Goal: Information Seeking & Learning: Learn about a topic

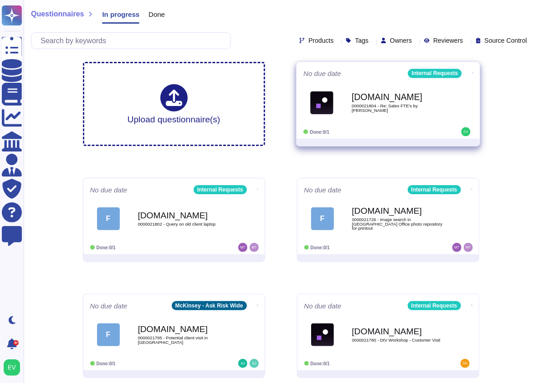
click at [340, 114] on span "[DOMAIN_NAME] 0000021804 - Re: Sales FTE's by [PERSON_NAME]" at bounding box center [387, 102] width 169 height 37
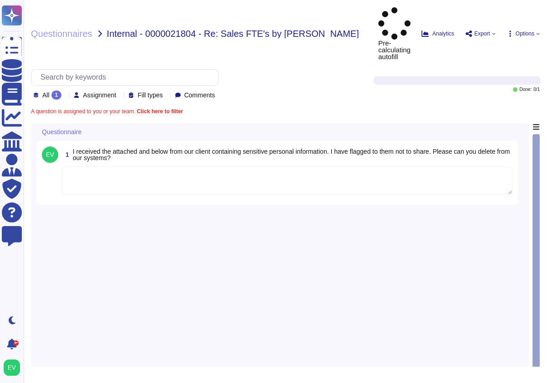
drag, startPoint x: 76, startPoint y: 143, endPoint x: 142, endPoint y: 146, distance: 65.1
click at [77, 167] on textarea at bounding box center [287, 181] width 451 height 28
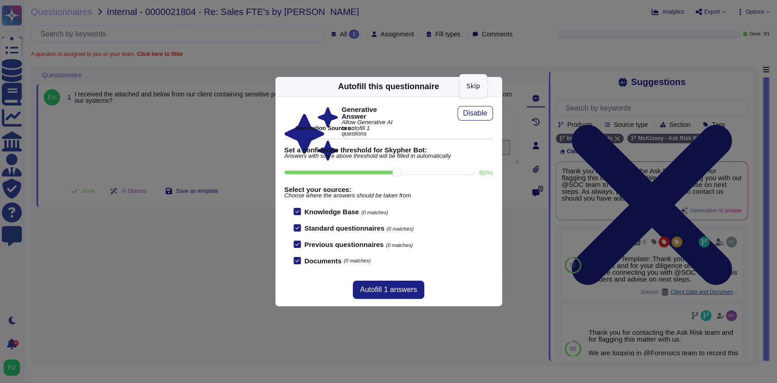
click at [497, 86] on icon at bounding box center [497, 86] width 0 height 0
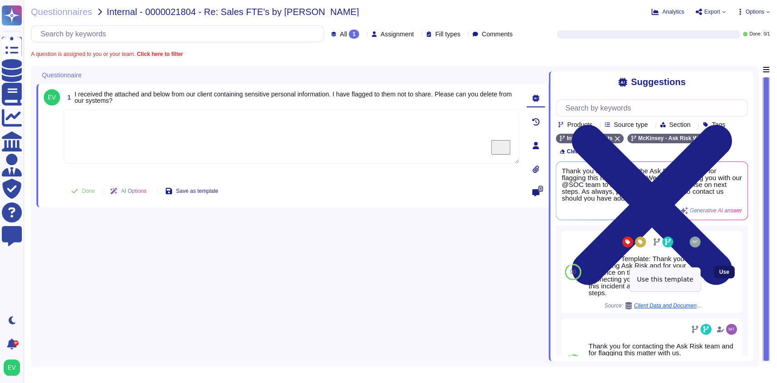
click at [547, 275] on span "Use" at bounding box center [724, 271] width 10 height 5
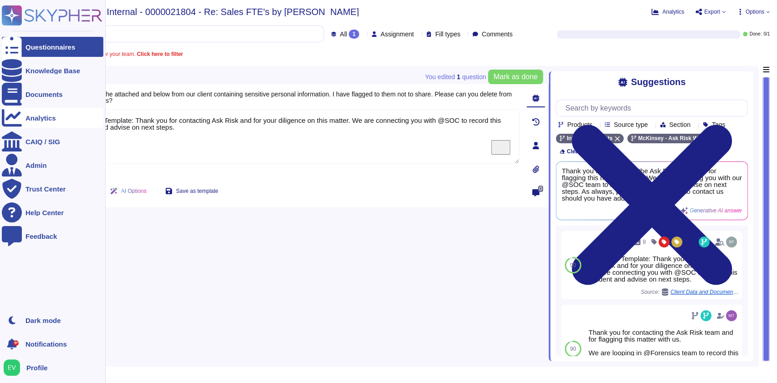
drag, startPoint x: 132, startPoint y: 121, endPoint x: 22, endPoint y: 120, distance: 109.2
click at [22, 120] on div "Questionnaires Knowledge Base Documents Analytics CAIQ / SIG Admin Trust Center…" at bounding box center [388, 191] width 777 height 383
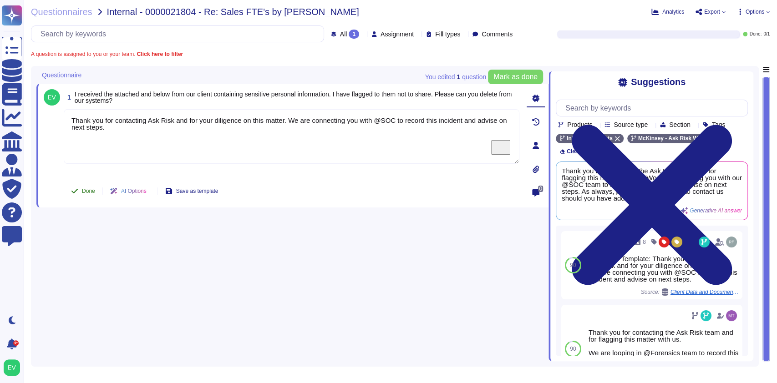
type textarea "Thank you for contacting Ask Risk and for your diligence on this matter. We are…"
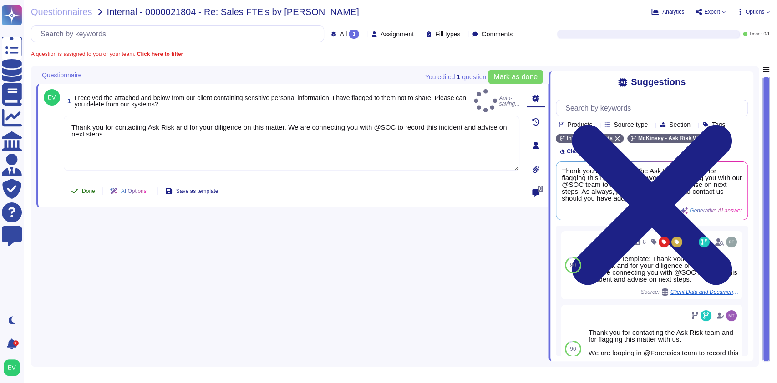
click at [86, 188] on span "Done" at bounding box center [88, 190] width 13 height 5
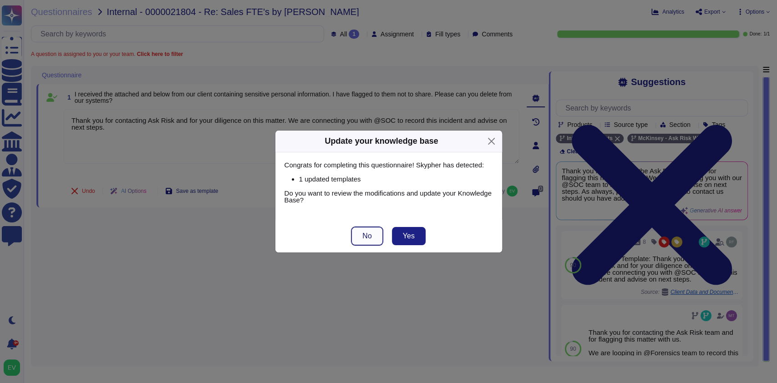
click at [360, 238] on button "No" at bounding box center [366, 236] width 31 height 18
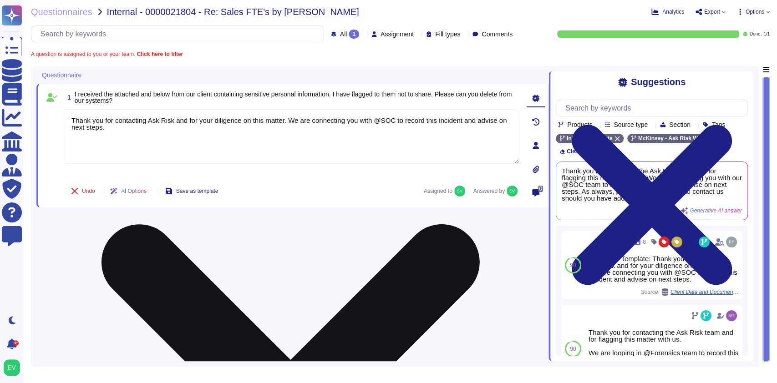
click at [115, 130] on textarea "Thank you for contacting Ask Risk and for your diligence on this matter. We are…" at bounding box center [292, 136] width 456 height 55
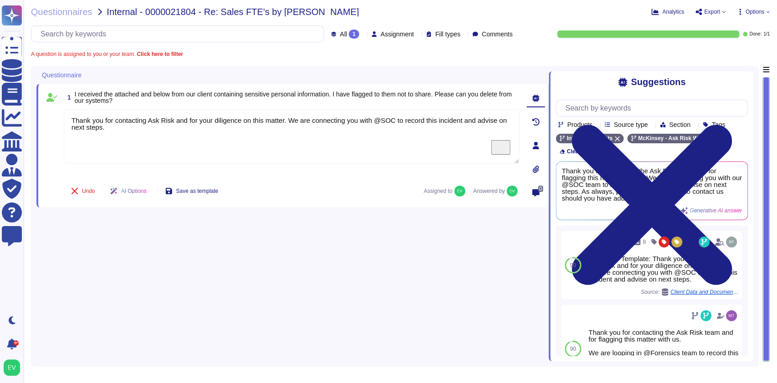
drag, startPoint x: 114, startPoint y: 131, endPoint x: 38, endPoint y: 114, distance: 78.2
click at [38, 114] on div "1 I received the attached and below from our client containing sensitive person…" at bounding box center [292, 146] width 512 height 124
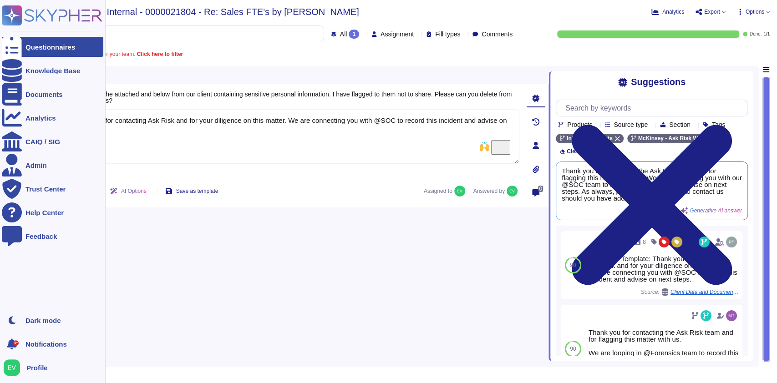
click at [30, 15] on icon at bounding box center [64, 15] width 78 height 12
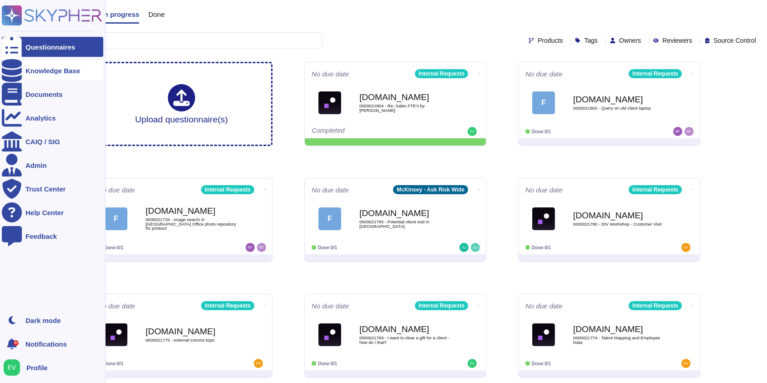
click at [48, 75] on div "Knowledge Base" at bounding box center [52, 71] width 101 height 20
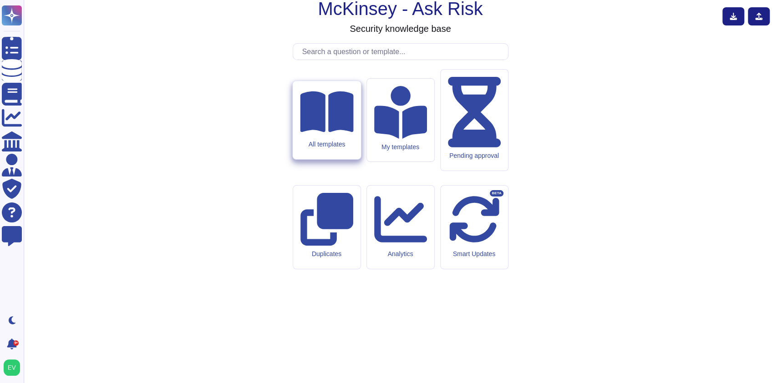
click at [325, 148] on div "All templates" at bounding box center [326, 145] width 53 height 8
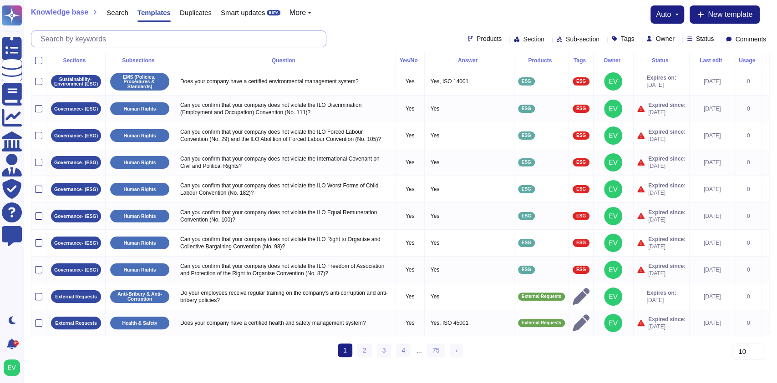
click at [179, 40] on input "text" at bounding box center [181, 39] width 290 height 16
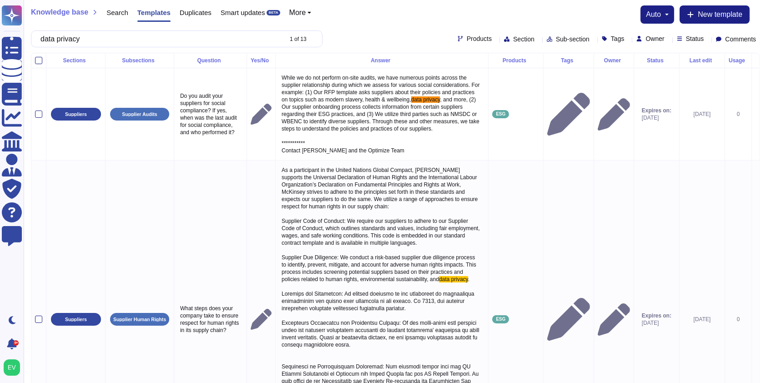
click at [467, 42] on span "Products" at bounding box center [479, 39] width 25 height 6
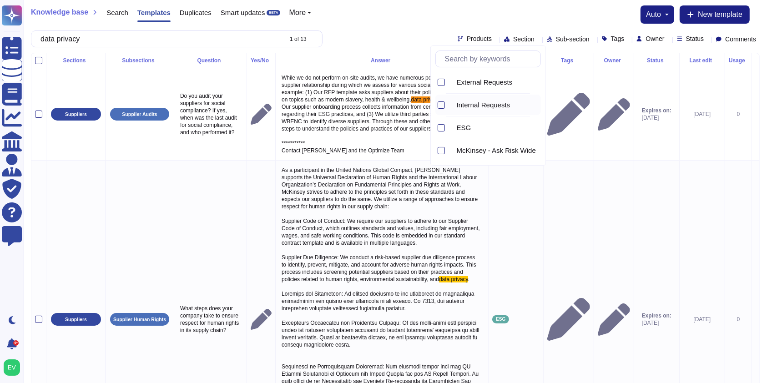
click at [480, 106] on span "Internal Requests" at bounding box center [484, 105] width 54 height 8
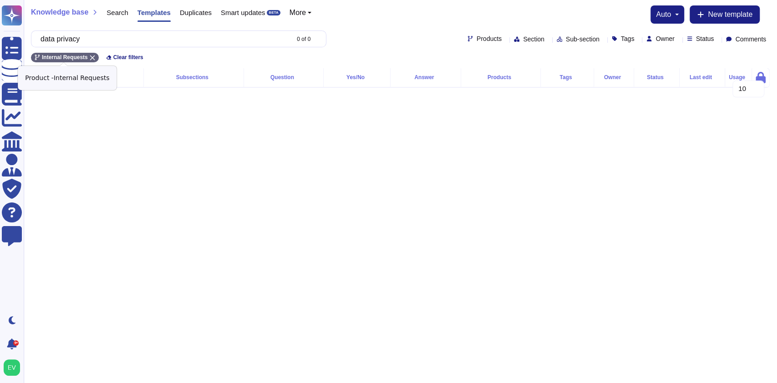
click at [86, 58] on div "Internal Requests" at bounding box center [65, 58] width 68 height 10
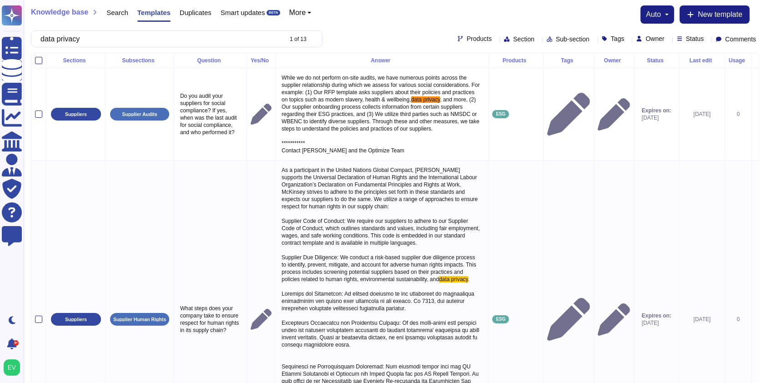
click at [467, 38] on span "Products" at bounding box center [479, 39] width 25 height 6
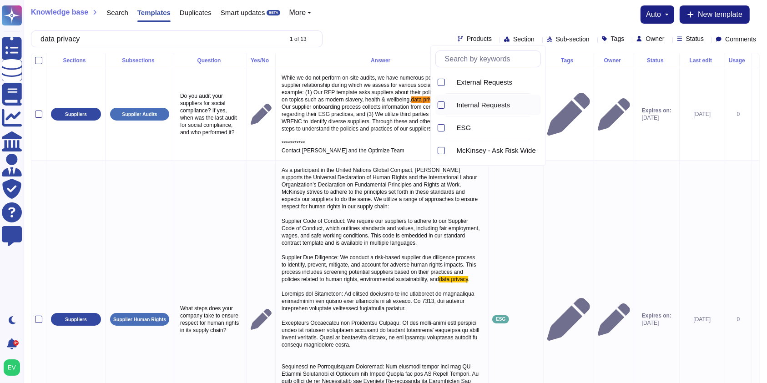
click at [479, 106] on span "Internal Requests" at bounding box center [484, 105] width 54 height 8
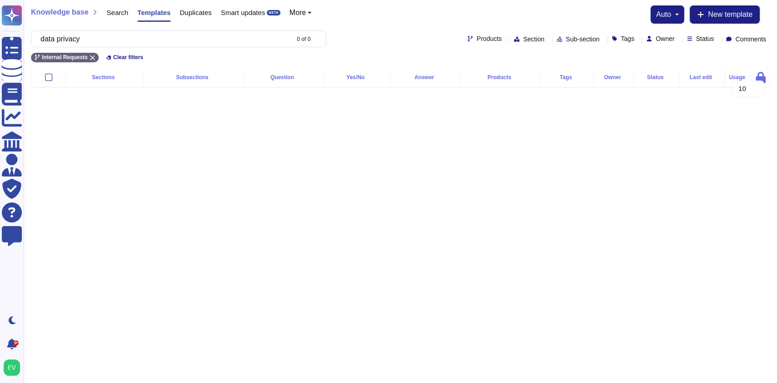
click at [514, 40] on icon at bounding box center [516, 38] width 5 height 5
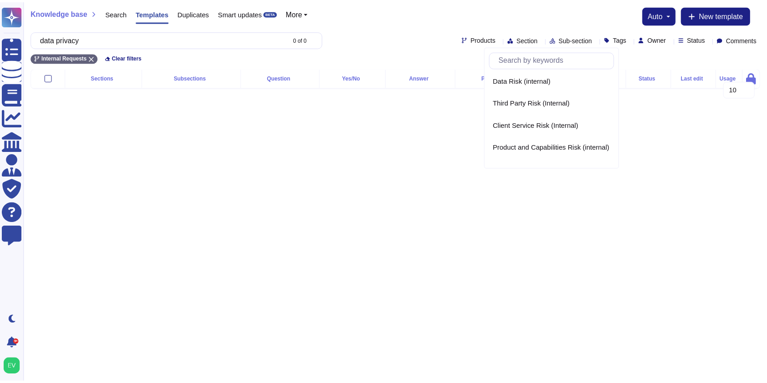
scroll to position [516, 0]
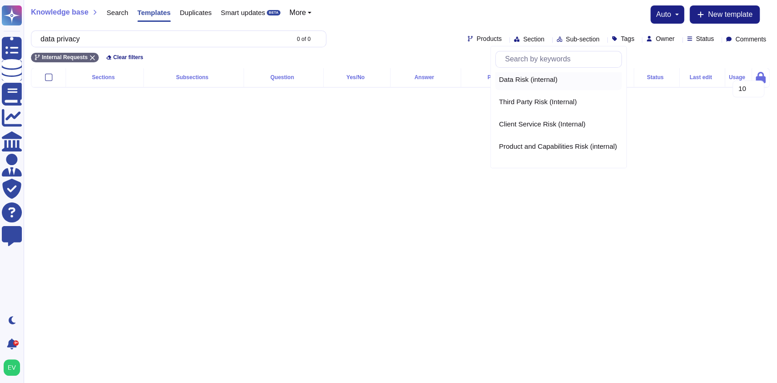
click at [527, 77] on span "Data Risk (internal)" at bounding box center [528, 80] width 58 height 8
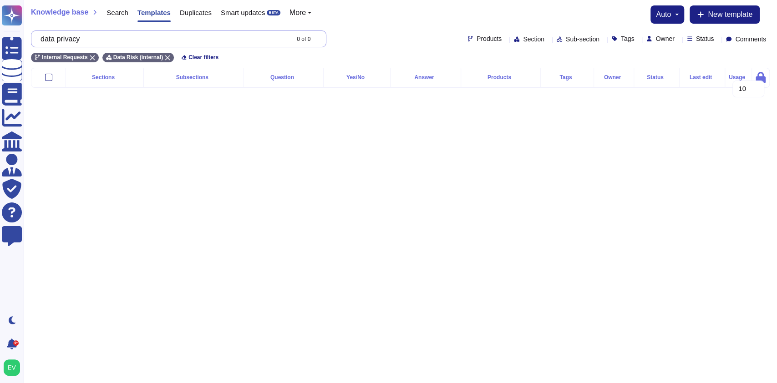
click at [146, 39] on input "data privacy" at bounding box center [162, 39] width 253 height 16
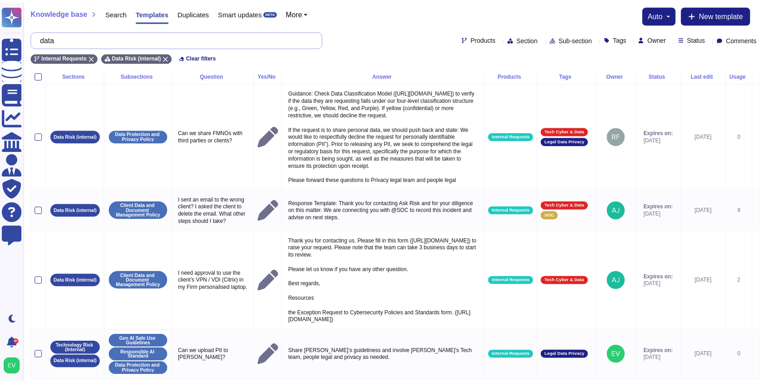
type input "d"
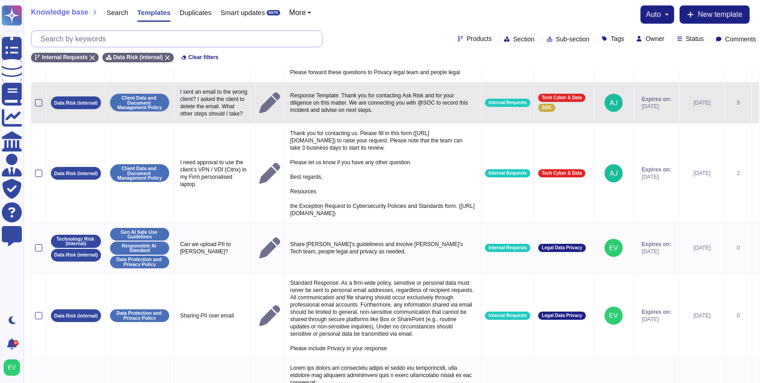
scroll to position [0, 0]
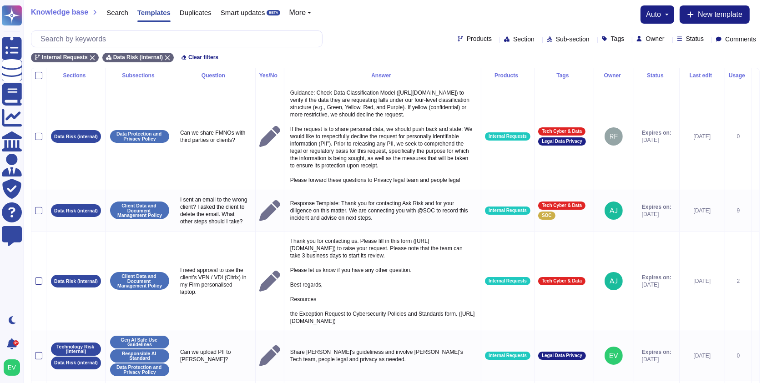
click at [547, 43] on div "Products Section Sub-section Tags Owner Status Comments" at bounding box center [395, 38] width 729 height 17
click at [547, 41] on span "Tags" at bounding box center [618, 39] width 14 height 6
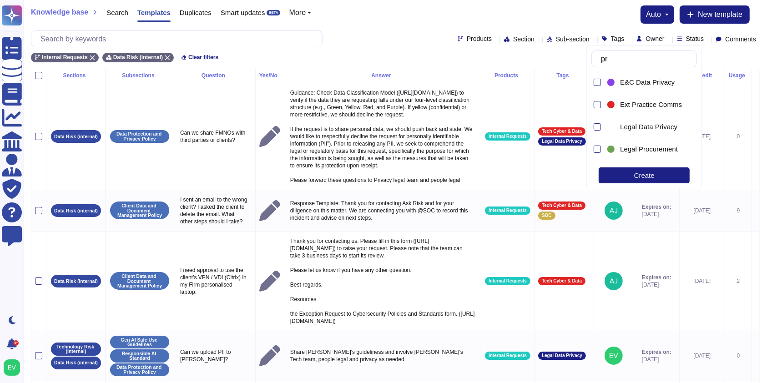
type input "pri"
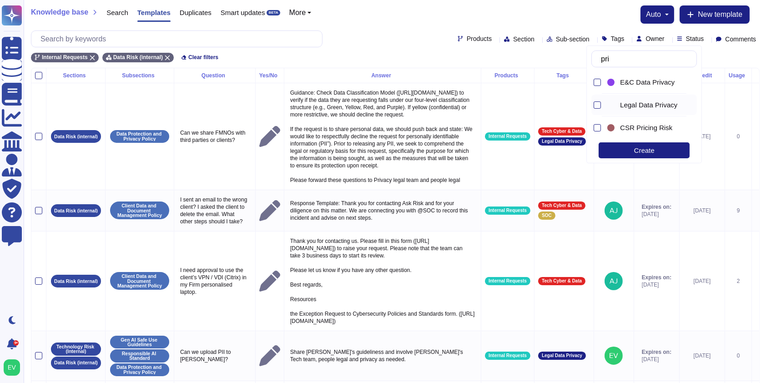
click at [547, 104] on span "Legal Data Privacy" at bounding box center [648, 105] width 57 height 8
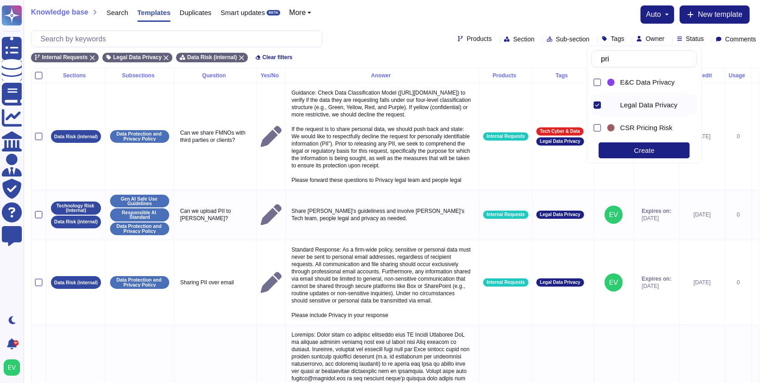
click at [390, 21] on div "Knowledge base Search Templates Duplicates Smart updates BETA More auto New tem…" at bounding box center [395, 14] width 729 height 18
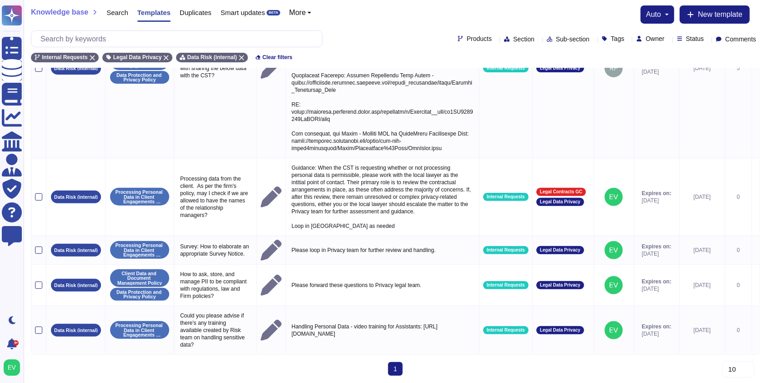
scroll to position [390, 0]
